Goal: Information Seeking & Learning: Learn about a topic

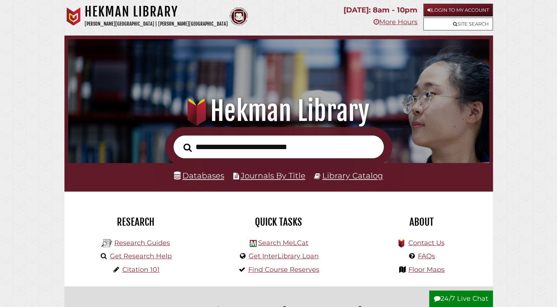
scroll to position [139, 418]
click at [205, 174] on link "Databases" at bounding box center [199, 176] width 50 height 10
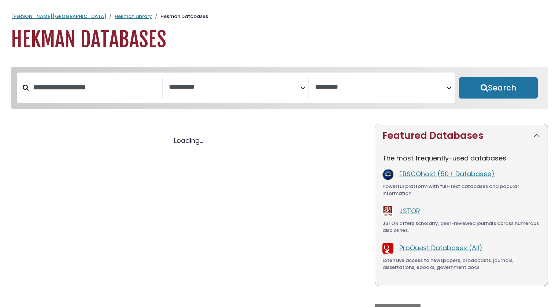
select select "Database Subject Filter"
select select "Database Vendors Filter"
select select "Database Subject Filter"
select select "Database Vendors Filter"
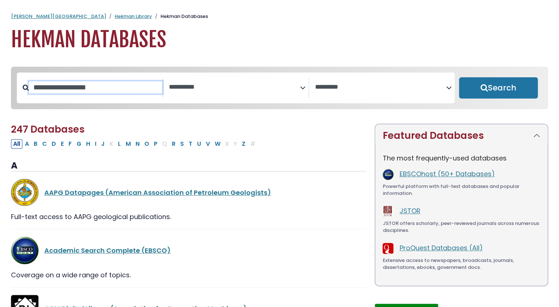
click at [122, 88] on input "Search database by title or keyword" at bounding box center [95, 87] width 133 height 12
type input "**********"
click at [459, 77] on button "Search" at bounding box center [498, 87] width 79 height 21
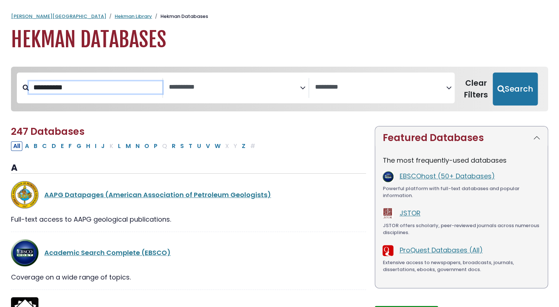
select select "Database Subject Filter"
select select "Database Vendors Filter"
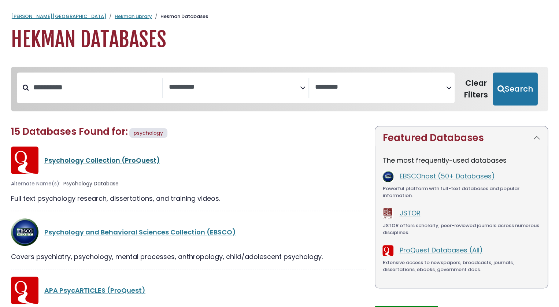
click at [110, 163] on link "Psychology Collection (ProQuest)" at bounding box center [102, 160] width 116 height 9
